Goal: Task Accomplishment & Management: Use online tool/utility

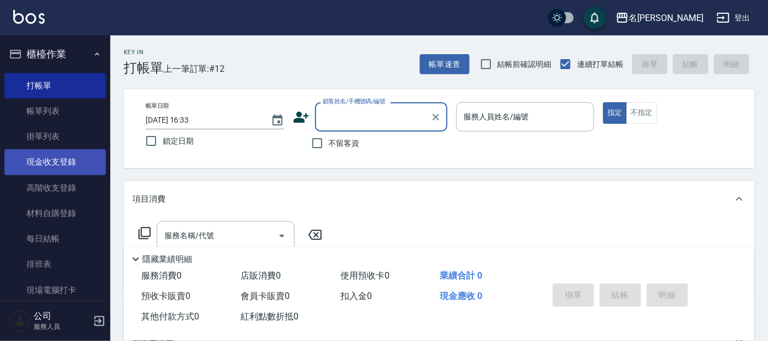
click at [81, 167] on link "現金收支登錄" at bounding box center [55, 161] width 102 height 25
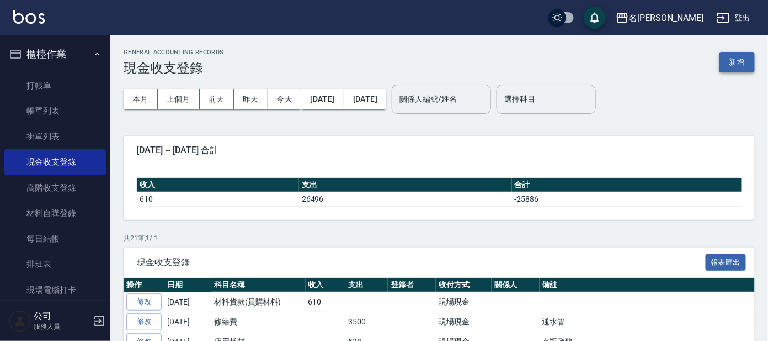
click at [730, 66] on button "新增" at bounding box center [737, 62] width 35 height 20
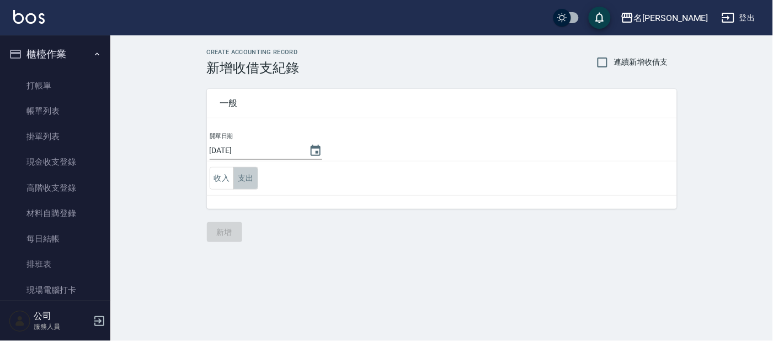
click at [253, 180] on button "支出" at bounding box center [245, 178] width 25 height 23
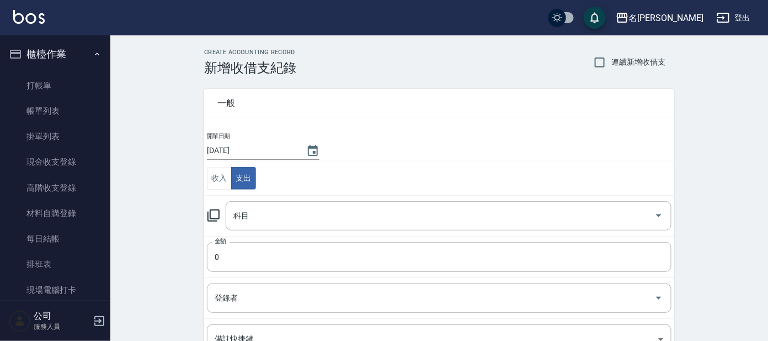
click at [220, 215] on icon at bounding box center [213, 215] width 13 height 13
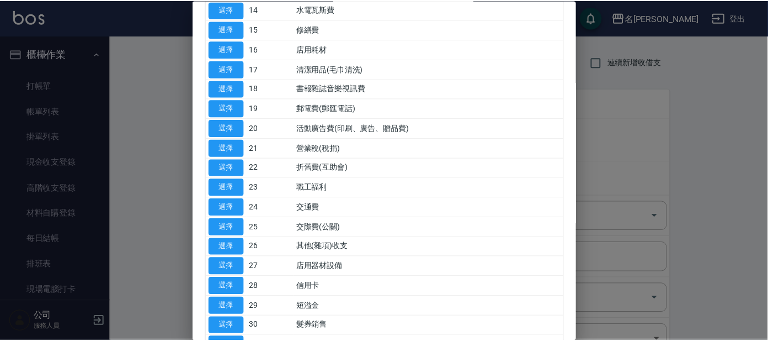
scroll to position [344, 0]
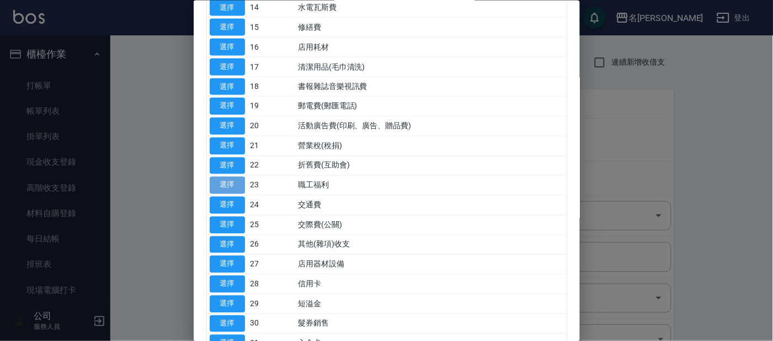
click at [231, 188] on button "選擇" at bounding box center [227, 185] width 35 height 17
type input "23 職工福利"
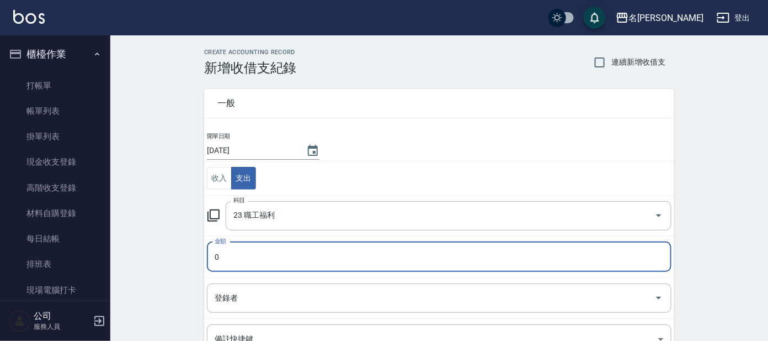
click at [234, 258] on input "0" at bounding box center [439, 257] width 465 height 30
type input "300"
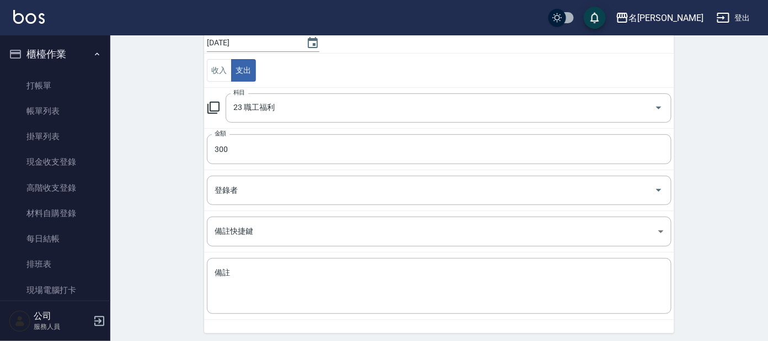
scroll to position [146, 0]
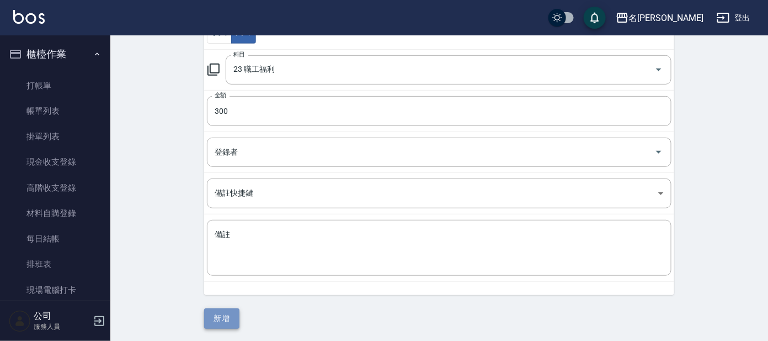
click at [227, 314] on button "新增" at bounding box center [221, 318] width 35 height 20
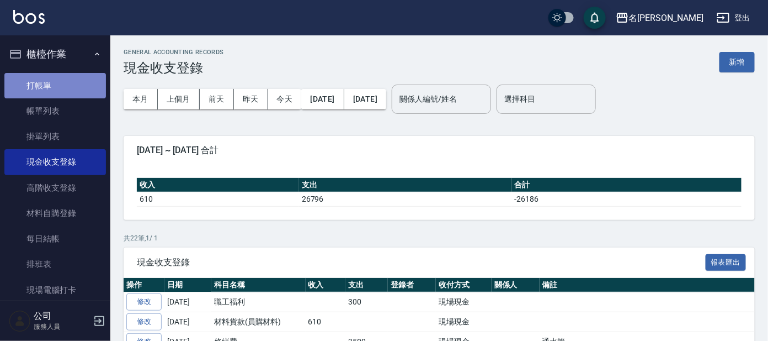
click at [55, 96] on link "打帳單" at bounding box center [55, 85] width 102 height 25
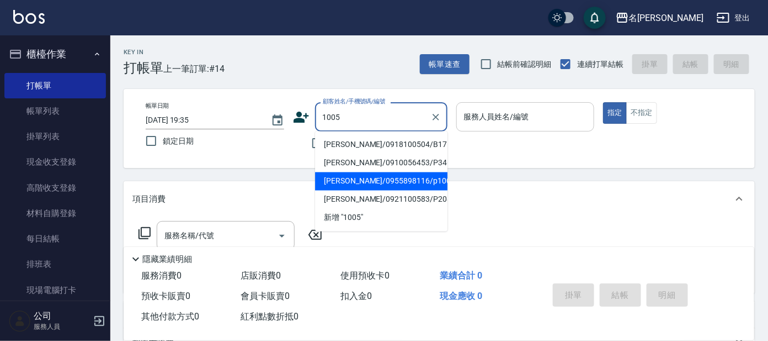
type input "[PERSON_NAME]/0955898116/p1005"
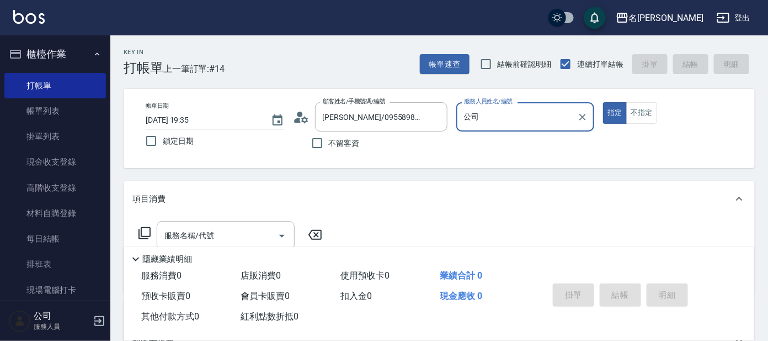
type input "公"
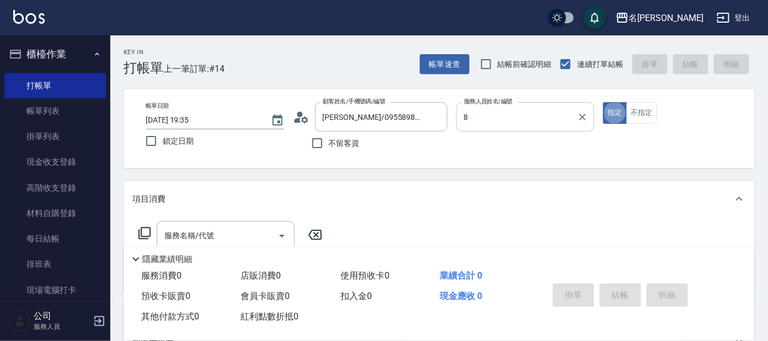
type input "[PERSON_NAME]-8"
type button "true"
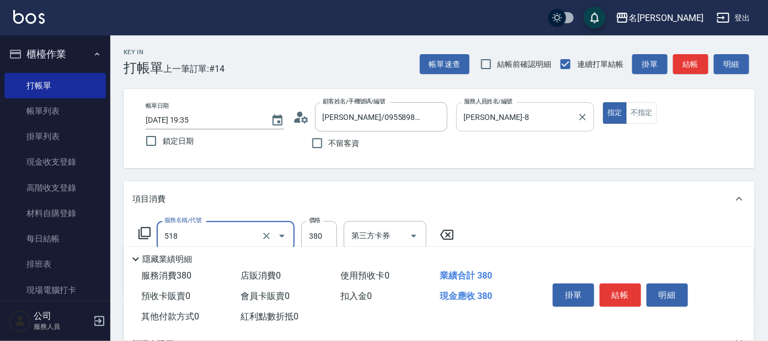
type input "舒壓+洗髮+養髮(518)"
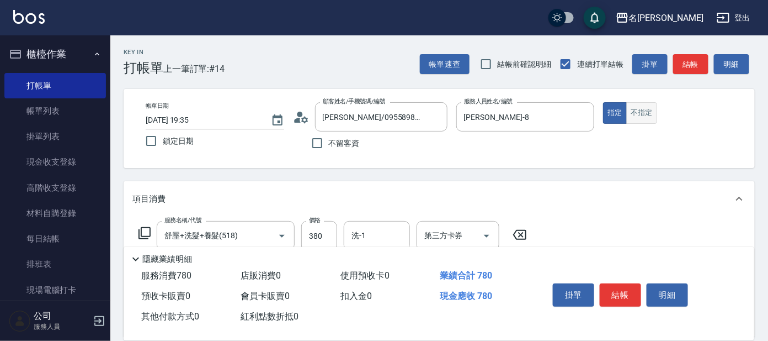
type input "剪髮C級設計師(303)"
click at [639, 114] on button "不指定" at bounding box center [641, 113] width 31 height 22
type button "false"
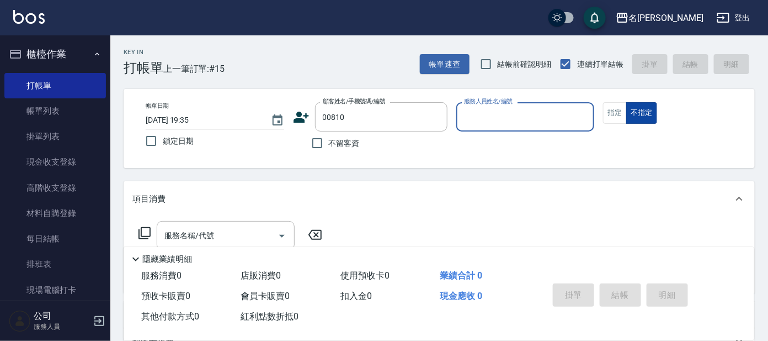
type input "[PERSON_NAME]/0932255682/00810"
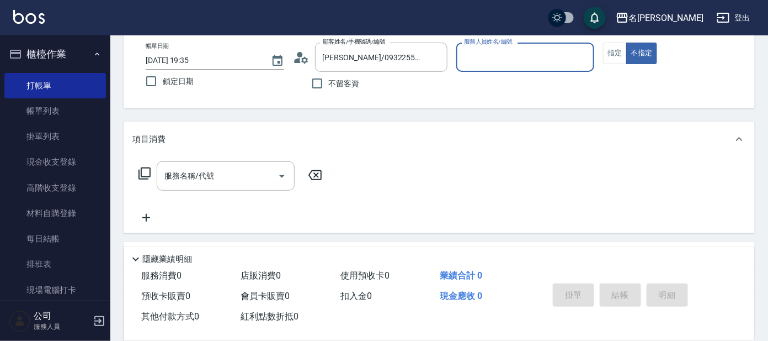
scroll to position [59, 0]
click at [436, 56] on icon "Clear" at bounding box center [435, 58] width 11 height 11
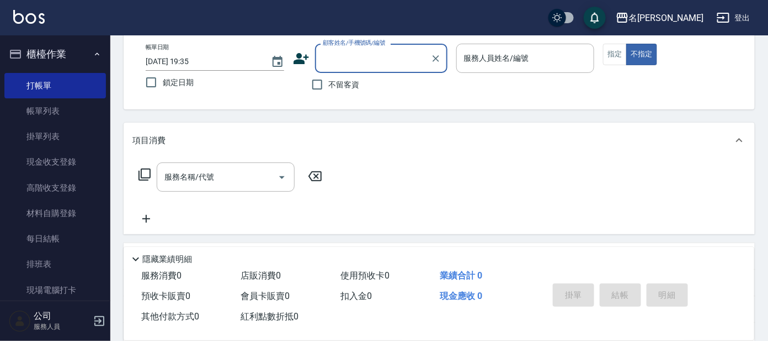
click at [93, 54] on icon "button" at bounding box center [97, 54] width 9 height 9
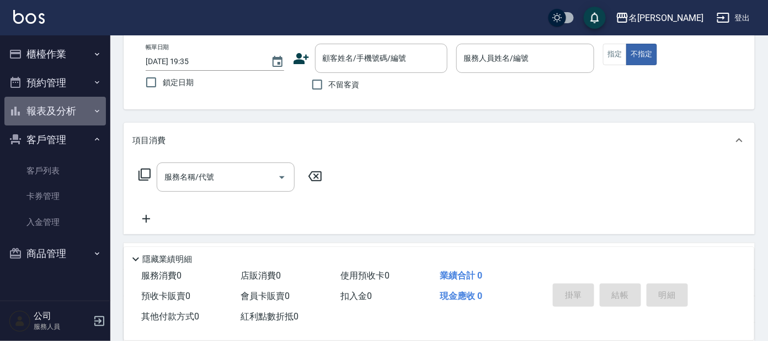
click at [73, 108] on button "報表及分析" at bounding box center [55, 111] width 102 height 29
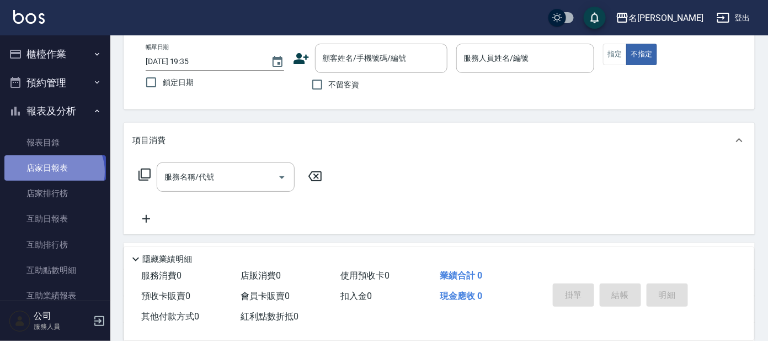
click at [53, 172] on link "店家日報表" at bounding box center [55, 167] width 102 height 25
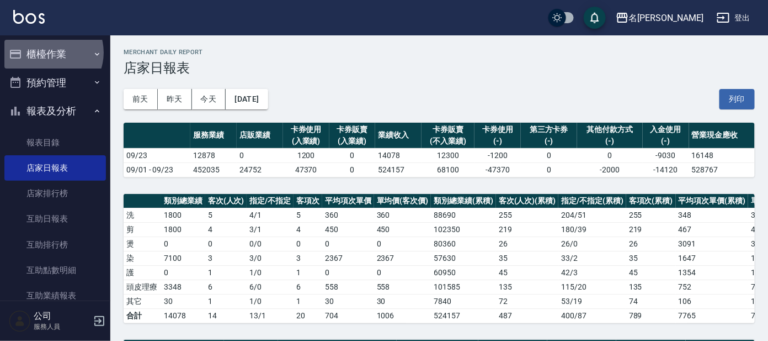
click at [50, 52] on button "櫃檯作業" at bounding box center [55, 54] width 102 height 29
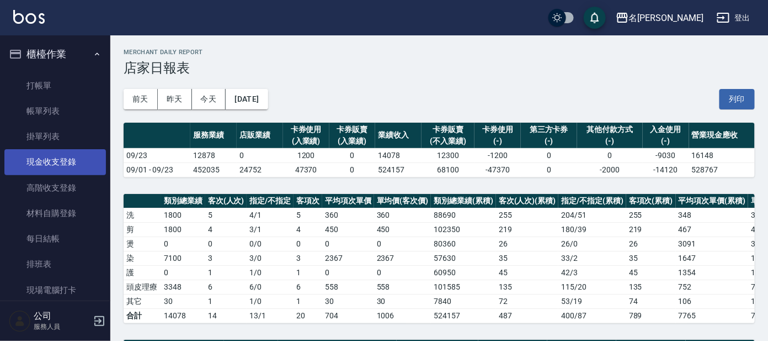
click at [54, 168] on link "現金收支登錄" at bounding box center [55, 161] width 102 height 25
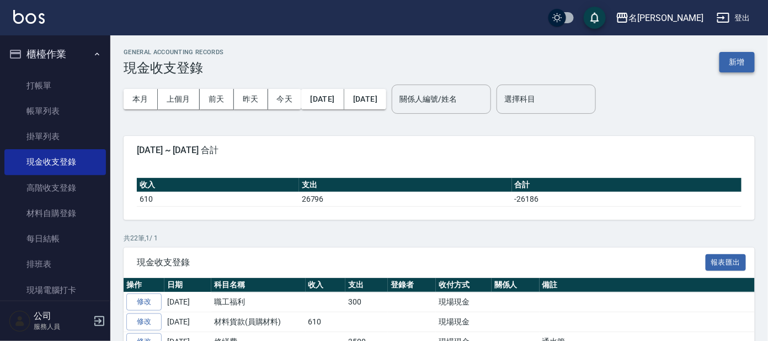
click at [740, 61] on button "新增" at bounding box center [737, 62] width 35 height 20
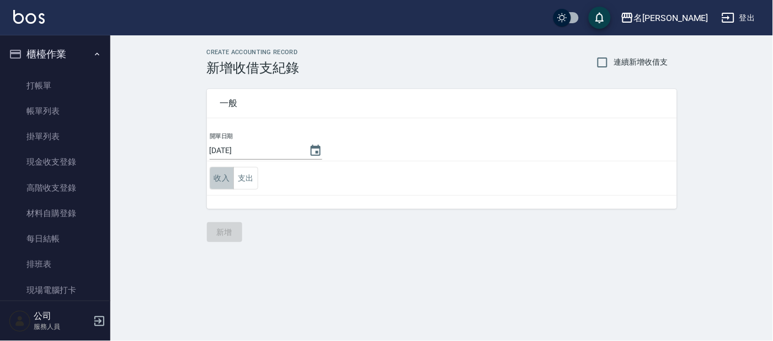
click at [218, 177] on button "收入" at bounding box center [222, 178] width 25 height 23
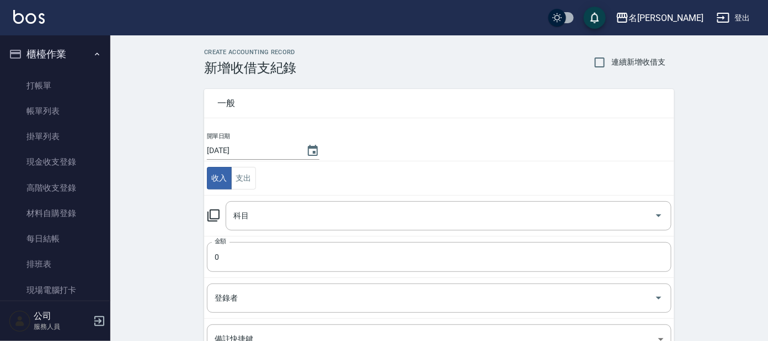
click at [215, 215] on icon at bounding box center [213, 215] width 13 height 13
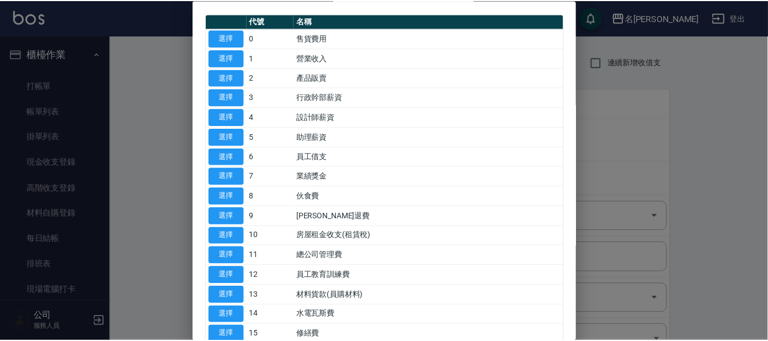
scroll to position [68, 0]
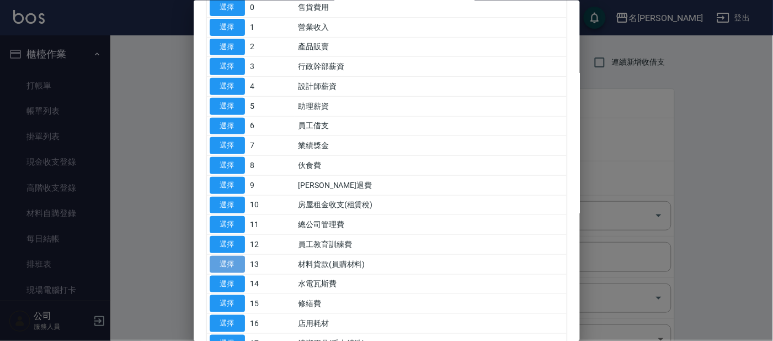
click at [226, 261] on button "選擇" at bounding box center [227, 263] width 35 height 17
type input "13 材料貨款(員購材料)"
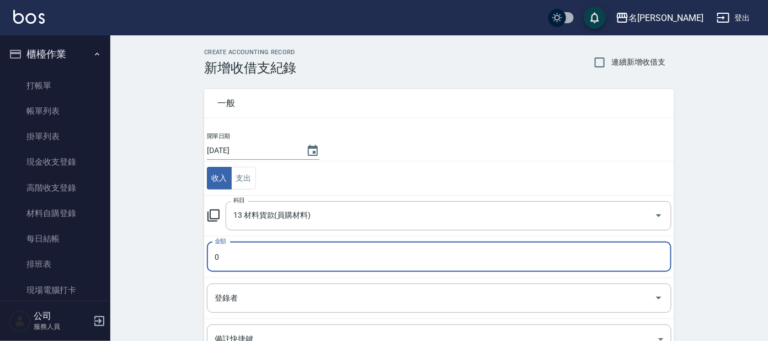
click at [232, 264] on input "0" at bounding box center [439, 257] width 465 height 30
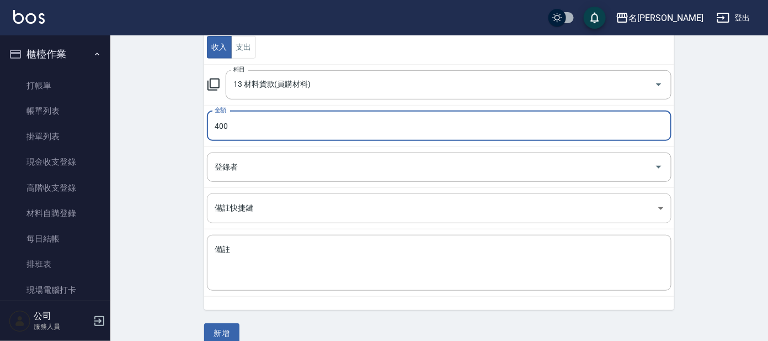
scroll to position [137, 0]
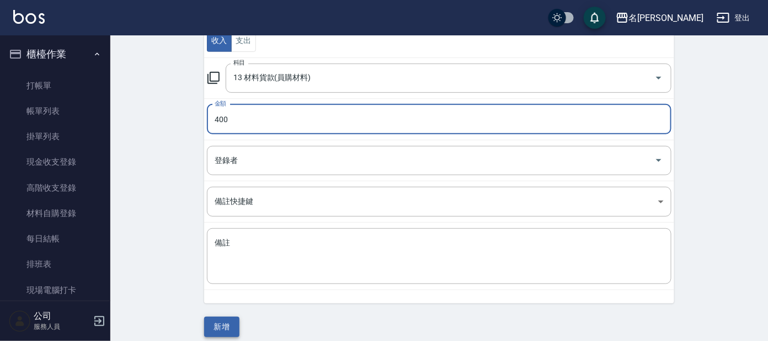
type input "400"
click at [224, 331] on button "新增" at bounding box center [221, 326] width 35 height 20
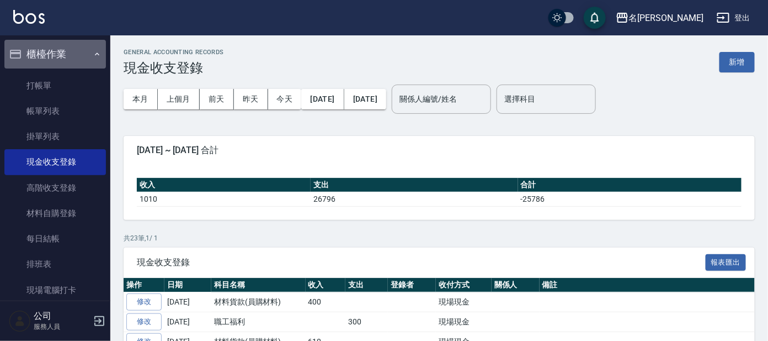
click at [93, 57] on icon "button" at bounding box center [97, 54] width 9 height 9
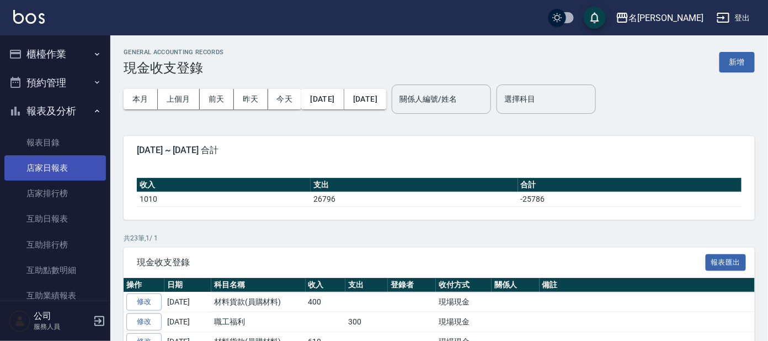
click at [67, 171] on link "店家日報表" at bounding box center [55, 167] width 102 height 25
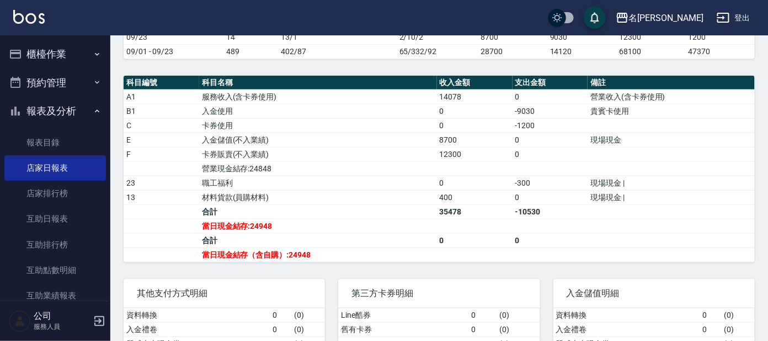
scroll to position [344, 0]
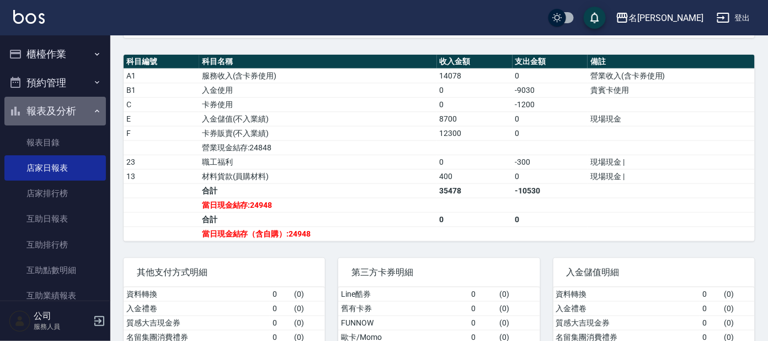
click at [93, 110] on icon "button" at bounding box center [97, 111] width 9 height 9
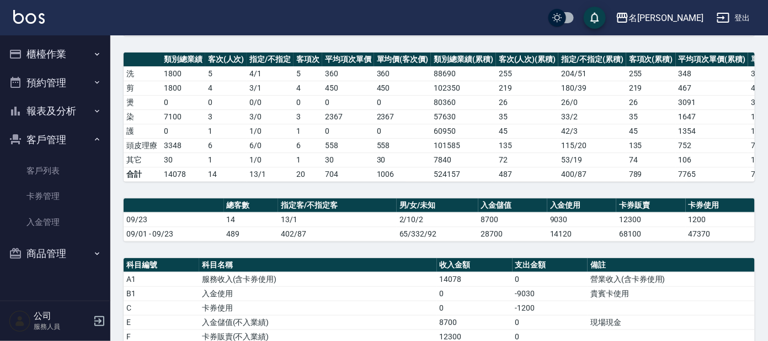
scroll to position [137, 0]
